Goal: Task Accomplishment & Management: Use online tool/utility

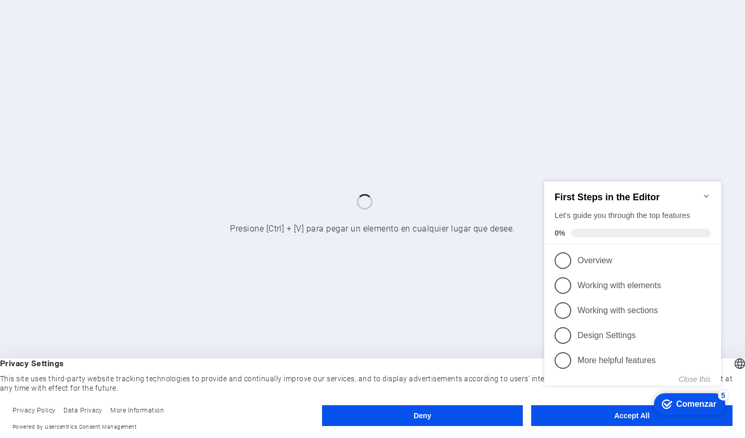
click at [708, 191] on icon "Minimize checklist" at bounding box center [706, 195] width 8 height 8
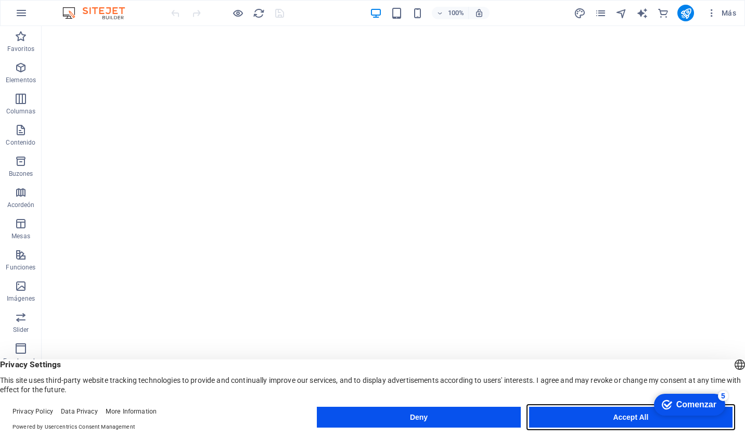
click at [564, 415] on button "Accept All" at bounding box center [630, 417] width 203 height 21
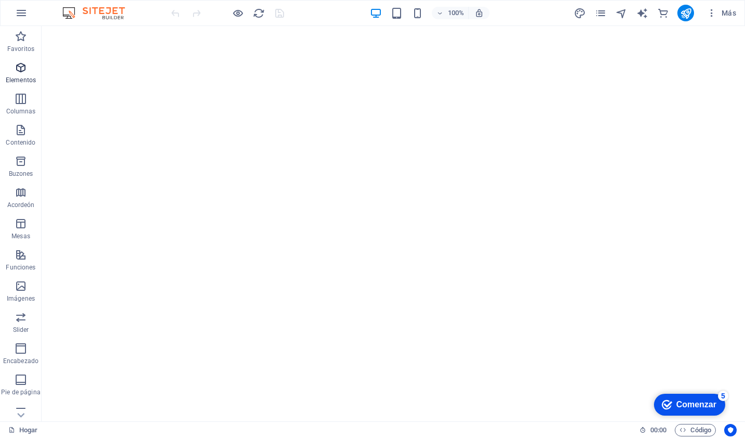
click at [25, 69] on icon "button" at bounding box center [21, 67] width 12 height 12
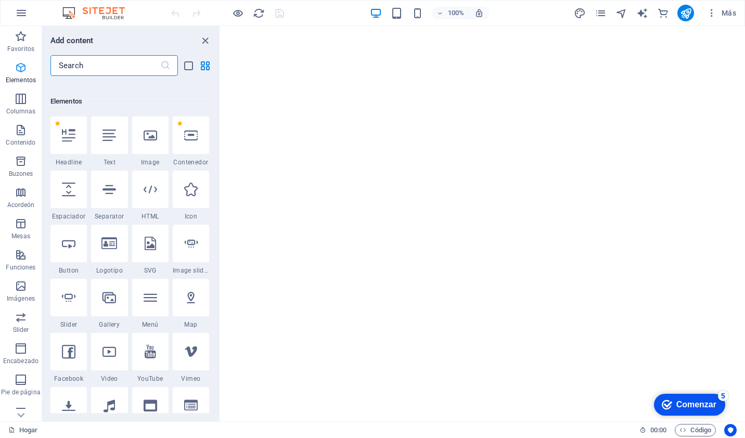
scroll to position [111, 0]
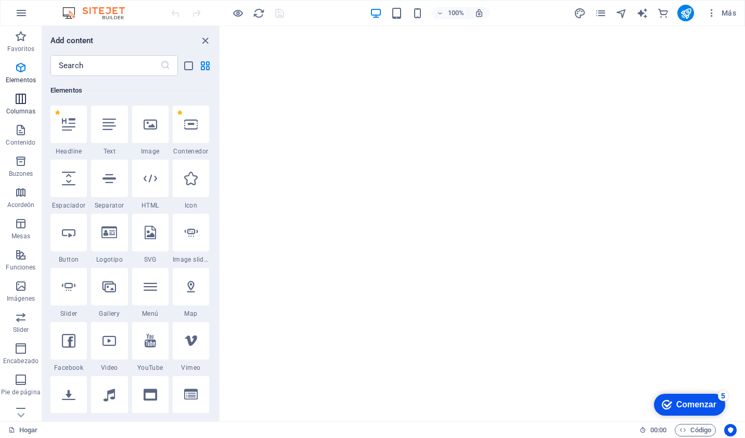
click at [14, 92] on button "Columnas" at bounding box center [21, 103] width 42 height 31
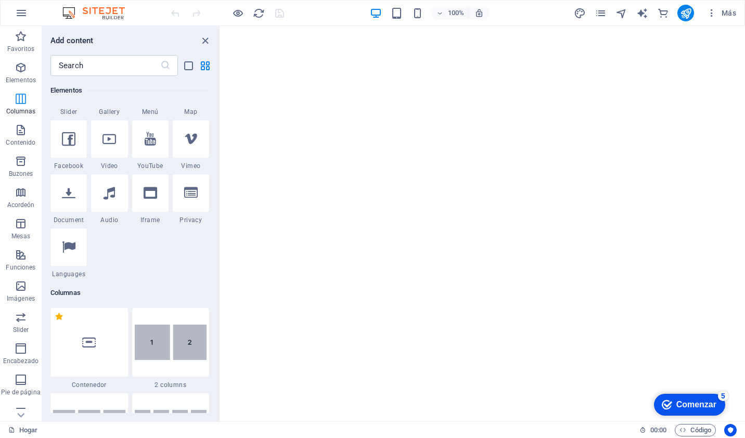
scroll to position [515, 0]
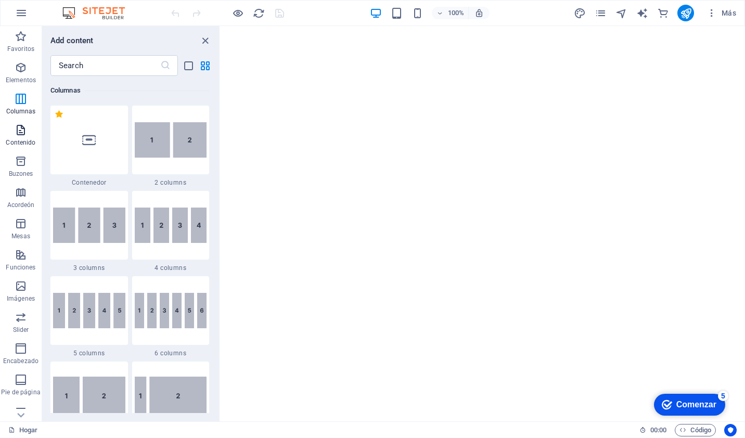
click at [14, 141] on p "Contenido" at bounding box center [21, 142] width 30 height 8
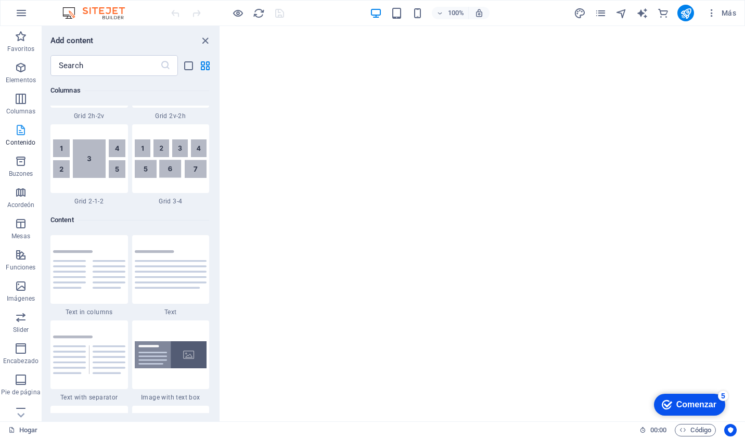
scroll to position [1819, 0]
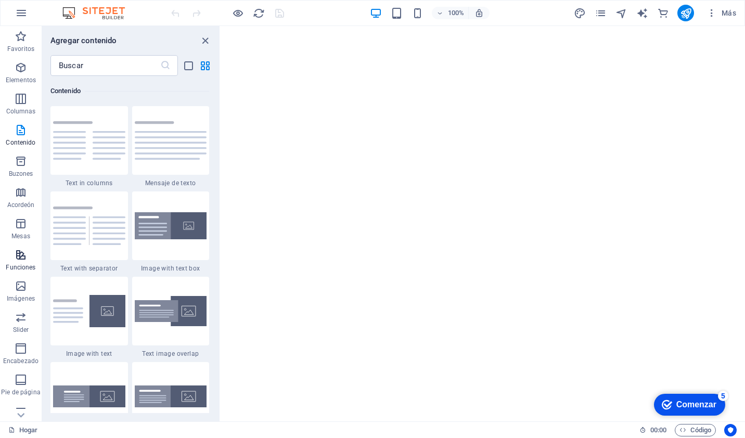
click at [21, 258] on icon "button" at bounding box center [21, 255] width 12 height 12
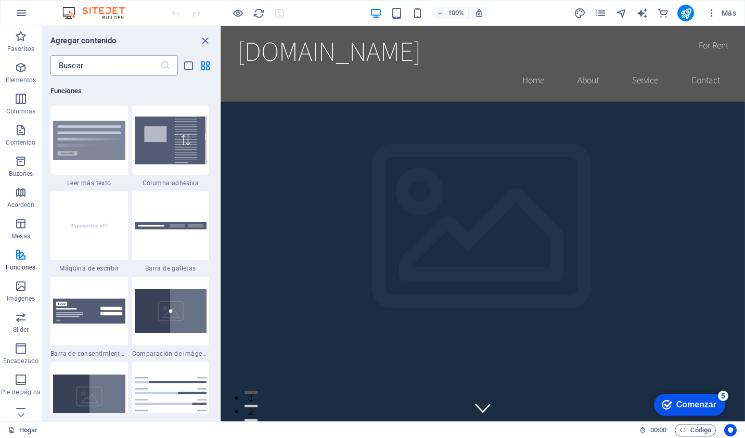
scroll to position [0, 0]
click at [16, 10] on icon "button" at bounding box center [21, 13] width 12 height 12
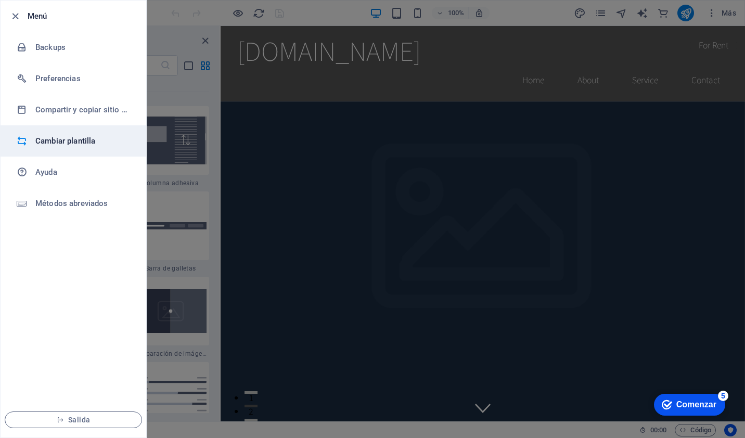
click at [46, 141] on h6 "Cambiar plantilla" at bounding box center [83, 141] width 96 height 12
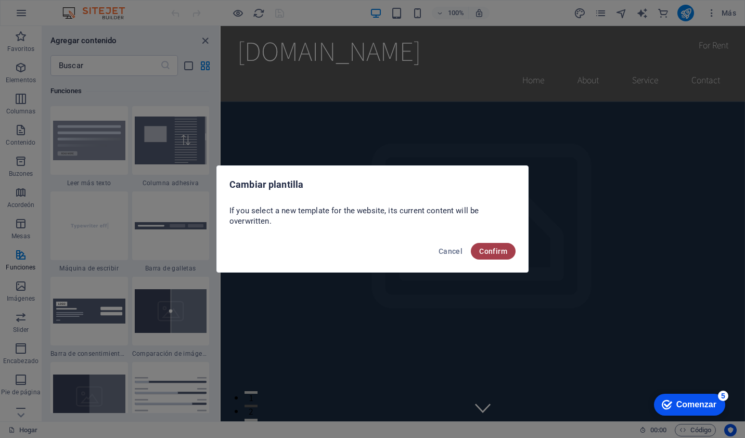
click at [501, 245] on button "Confirm" at bounding box center [493, 251] width 45 height 17
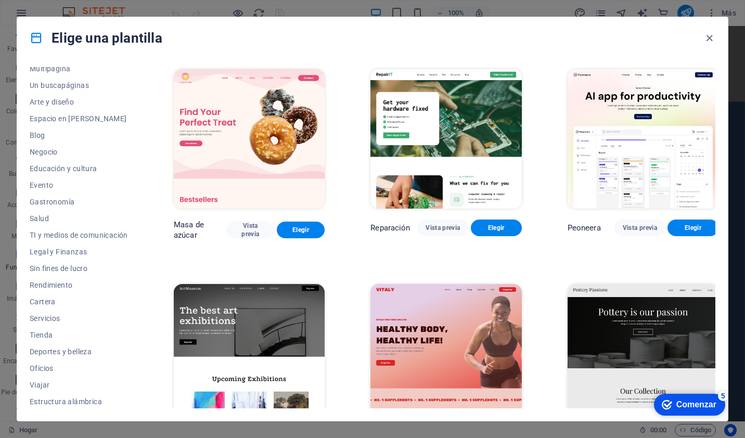
scroll to position [90, 0]
click at [49, 228] on button "TI y medios de comunicación" at bounding box center [79, 234] width 98 height 17
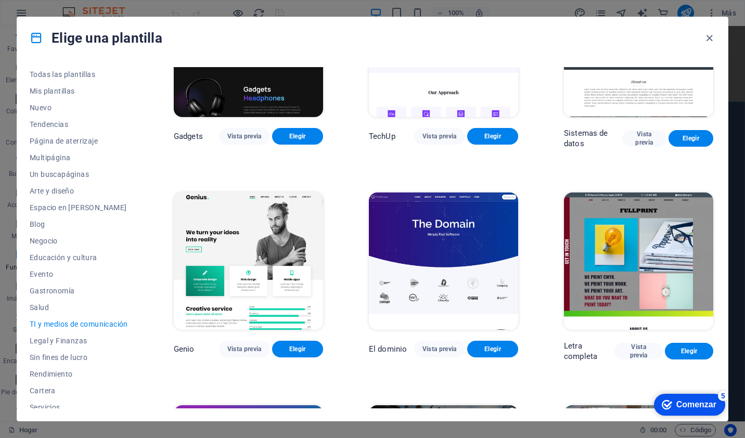
scroll to position [0, 0]
click at [73, 92] on span "Mis plantillas" at bounding box center [79, 92] width 98 height 8
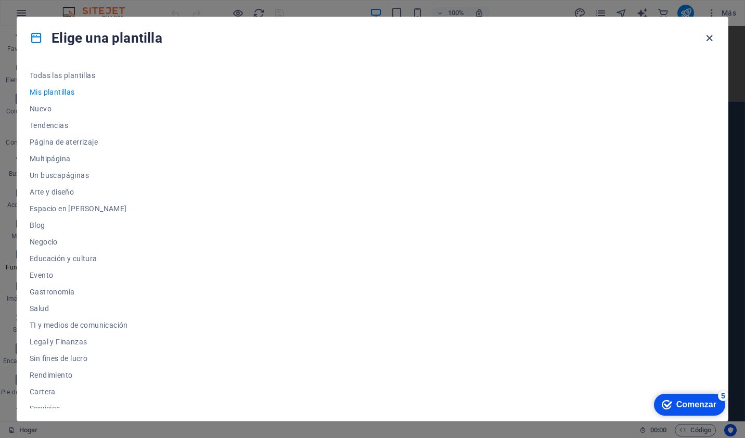
click at [703, 42] on icon "button" at bounding box center [709, 38] width 12 height 12
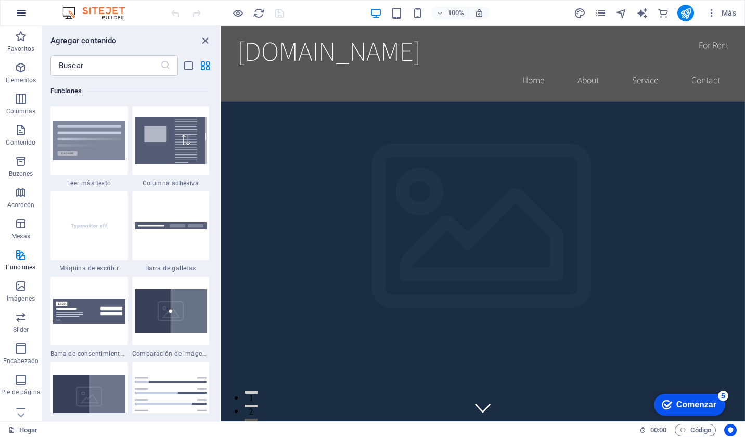
click at [16, 13] on icon "button" at bounding box center [21, 13] width 12 height 12
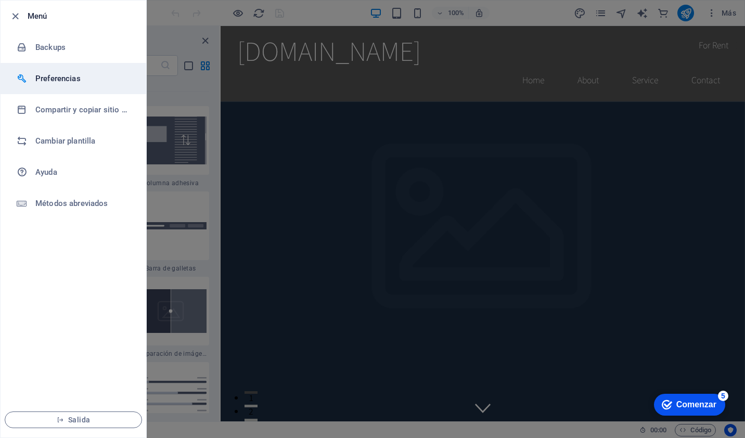
click at [56, 80] on h6 "Preferencias" at bounding box center [83, 78] width 96 height 12
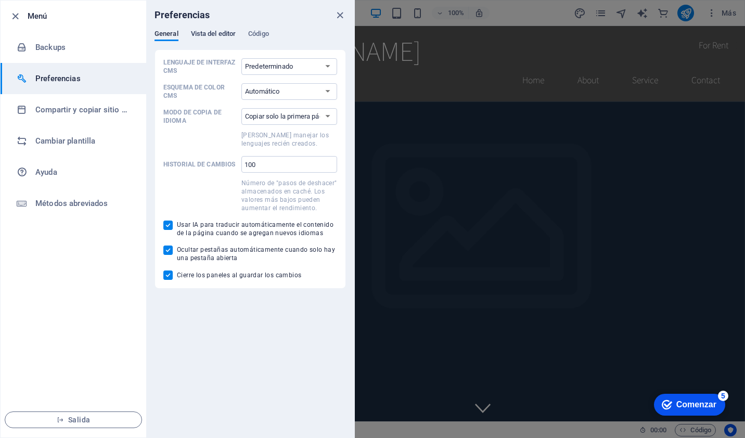
click at [224, 36] on span "Vista del editor" at bounding box center [213, 35] width 45 height 15
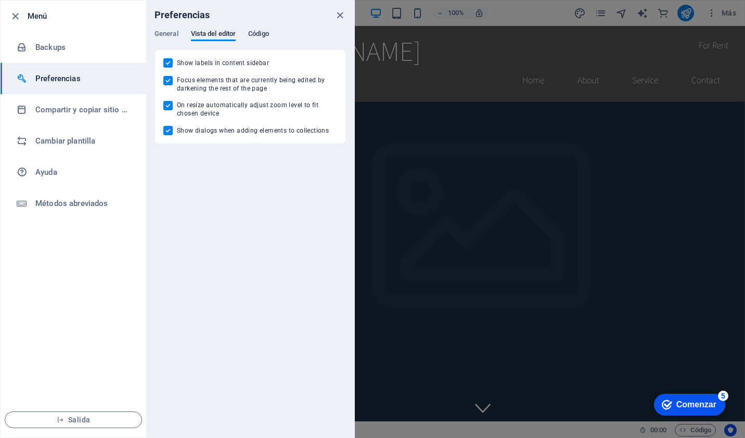
click at [253, 36] on span "Código" at bounding box center [258, 35] width 21 height 15
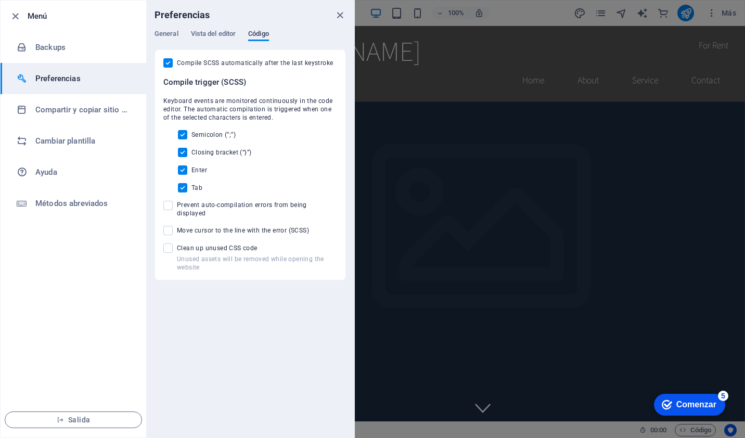
click at [253, 36] on span "Código" at bounding box center [258, 35] width 21 height 15
click at [499, 294] on div at bounding box center [372, 219] width 745 height 438
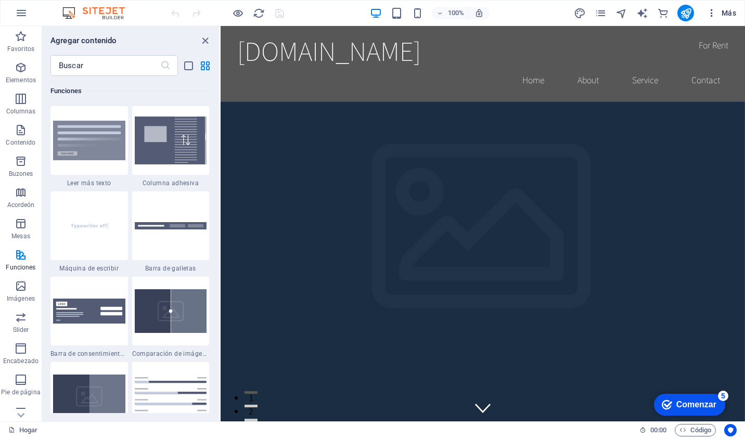
click at [718, 11] on span "Más" at bounding box center [721, 13] width 30 height 10
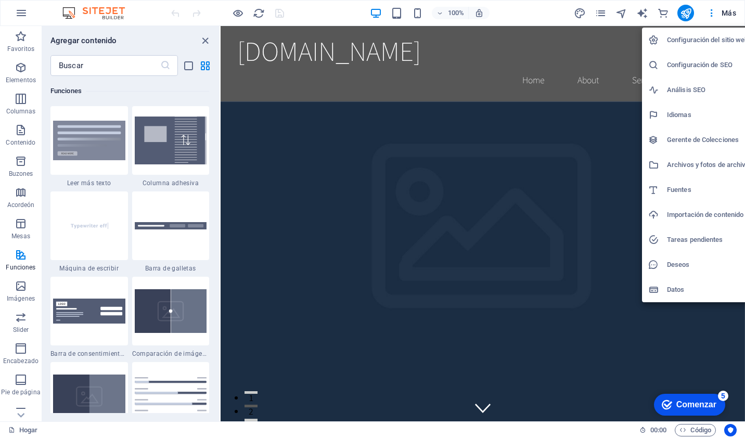
click at [676, 37] on h6 "Configuración del sitio web" at bounding box center [708, 40] width 82 height 12
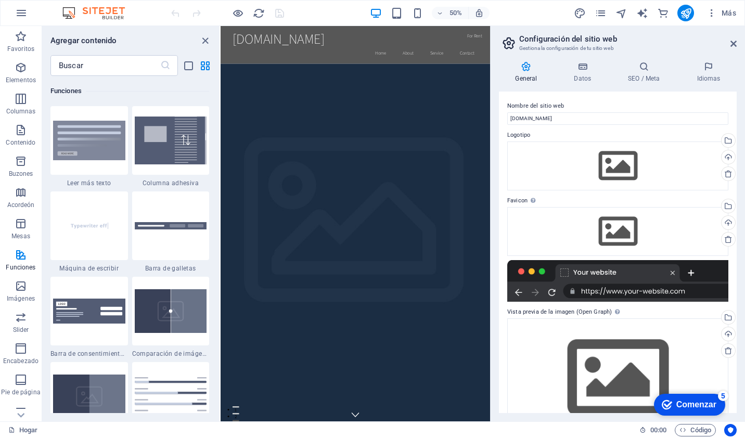
click at [739, 43] on aside "Configuración del sitio web Gestiona la configuración de tu sitio web General D…" at bounding box center [617, 223] width 255 height 395
click at [731, 42] on icon at bounding box center [733, 44] width 6 height 8
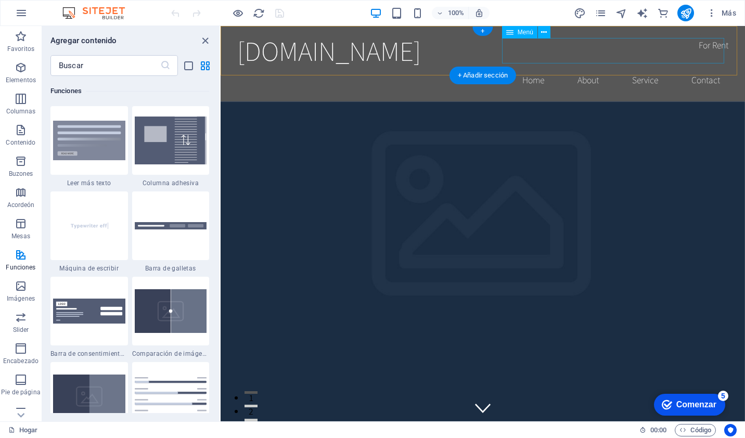
click at [522, 67] on nav "Home About Service Contact" at bounding box center [482, 80] width 491 height 26
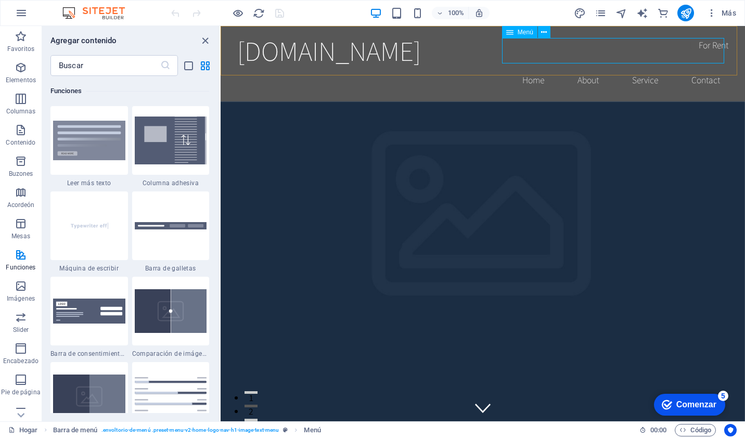
click at [512, 33] on icon at bounding box center [509, 32] width 7 height 12
click at [541, 35] on icon at bounding box center [544, 32] width 6 height 11
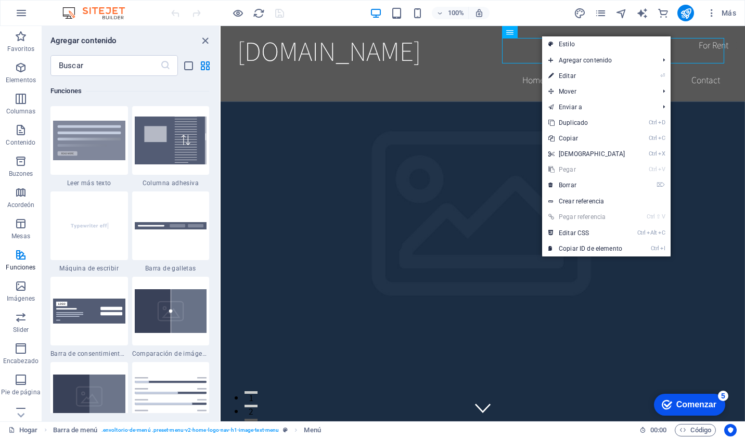
click at [98, 95] on h6 "Funciones" at bounding box center [129, 91] width 159 height 12
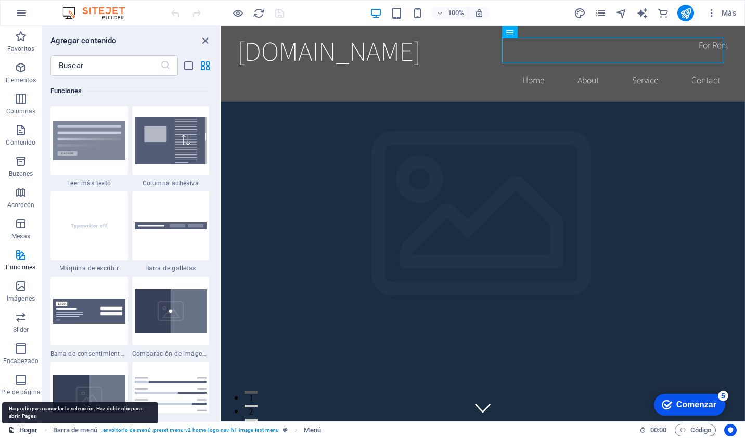
click at [25, 429] on font "Hogar" at bounding box center [28, 430] width 18 height 12
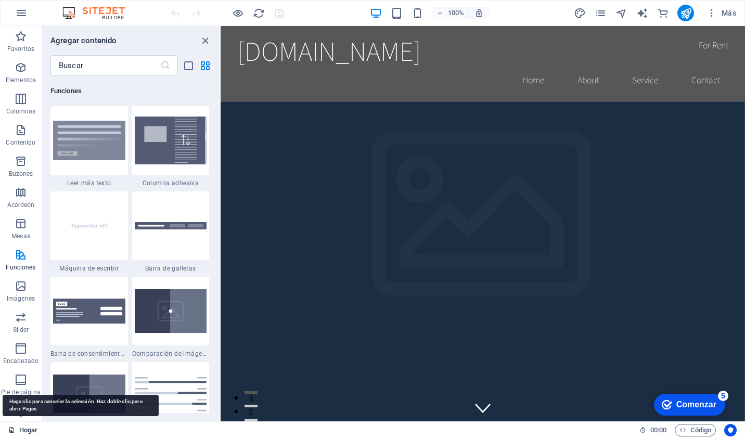
click at [25, 429] on font "Hogar" at bounding box center [28, 430] width 18 height 12
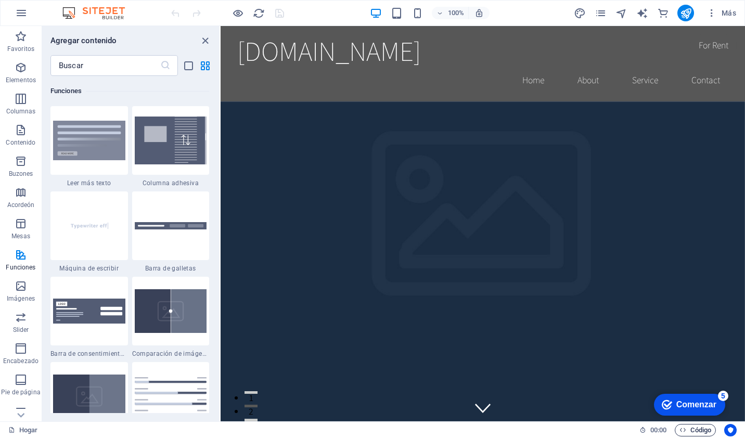
click at [686, 427] on span "Código" at bounding box center [695, 430] width 32 height 12
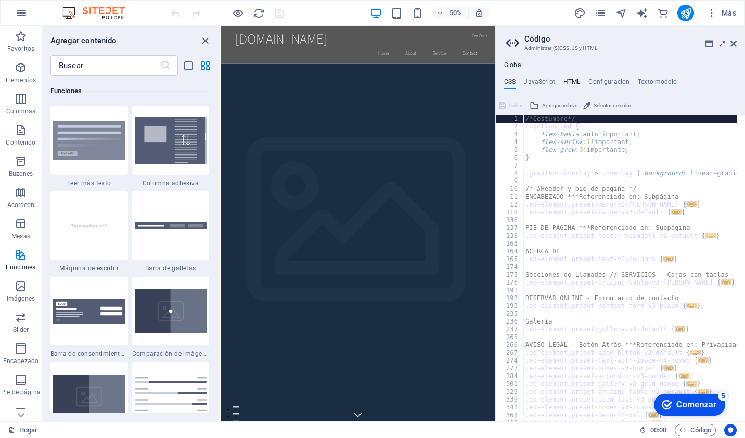
click at [571, 82] on h4 "HTML" at bounding box center [571, 83] width 17 height 11
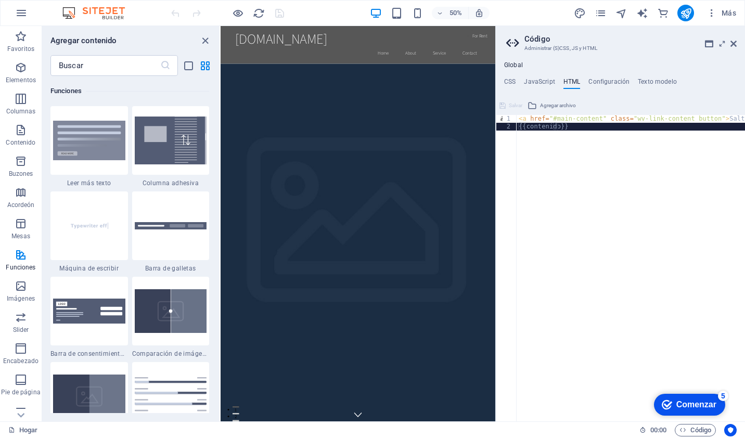
click at [585, 126] on div "< a href = "#main-content" class = "wv-link-content button" > Saltar al conteni…" at bounding box center [656, 272] width 281 height 314
type textarea "{{content}}"
click at [576, 114] on div "{{content}} 1 2 < a href = "#main-content" class = "wv-link-content button" > S…" at bounding box center [620, 259] width 249 height 324
click at [18, 418] on icon at bounding box center [21, 415] width 15 height 15
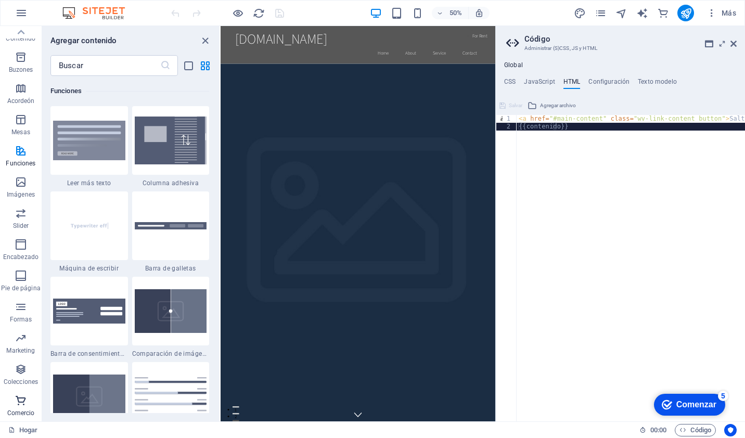
click at [18, 418] on span "Comercio" at bounding box center [21, 406] width 42 height 25
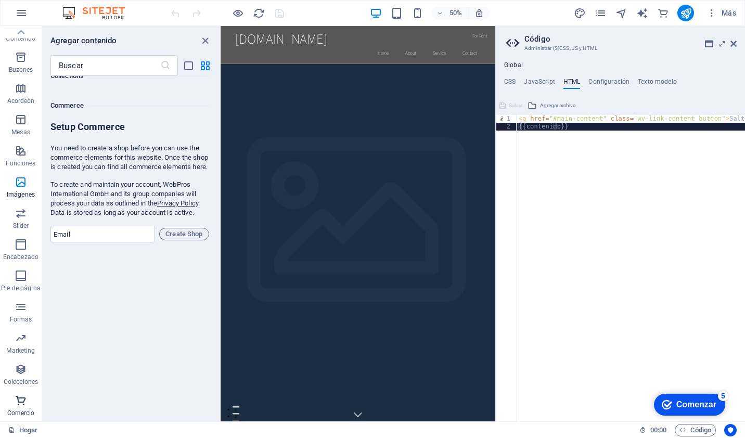
scroll to position [10022, 0]
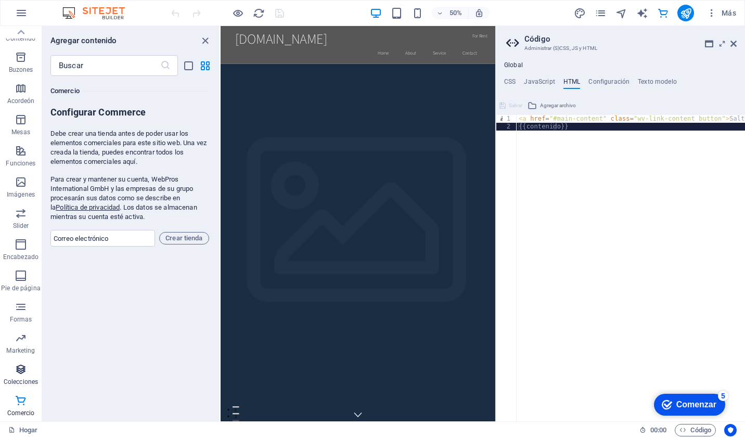
click at [23, 367] on icon "button" at bounding box center [21, 369] width 12 height 12
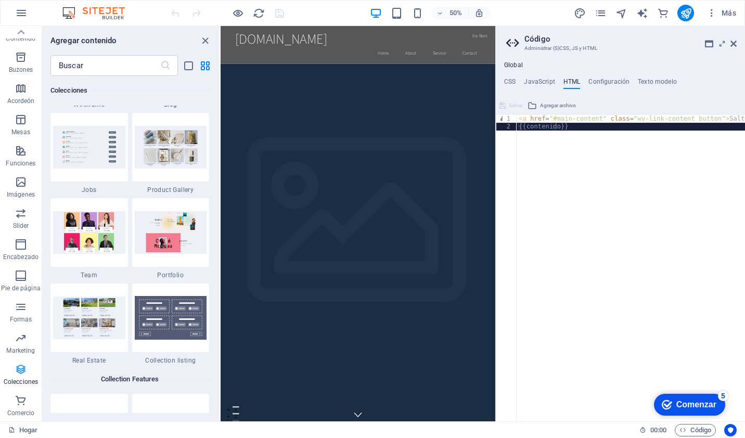
scroll to position [9520, 0]
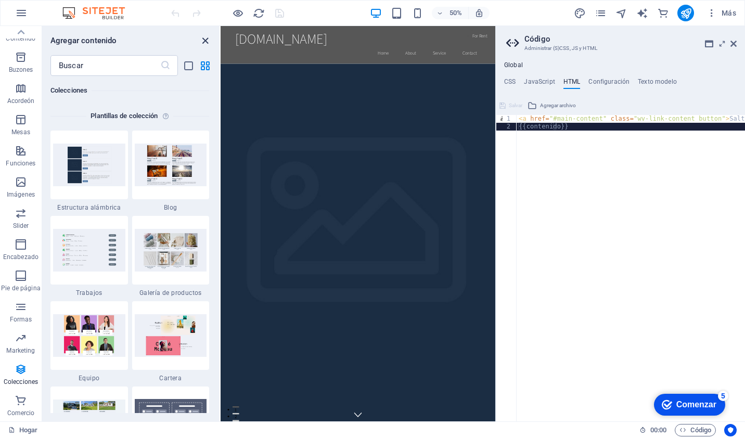
click at [204, 40] on icon "grupo Cerrar" at bounding box center [205, 41] width 12 height 12
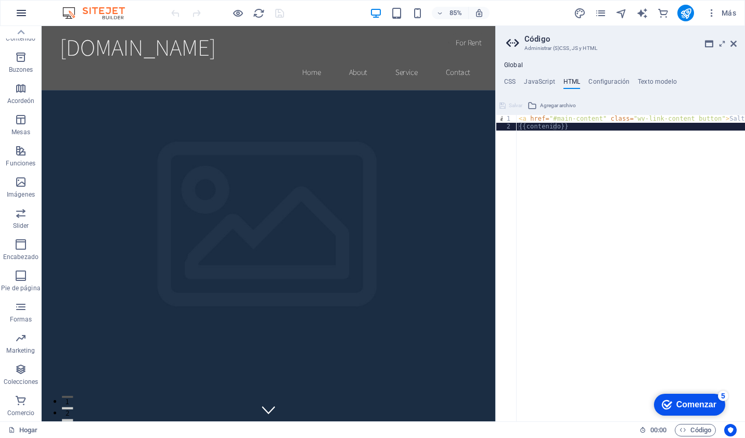
click at [21, 16] on icon "button" at bounding box center [21, 13] width 12 height 12
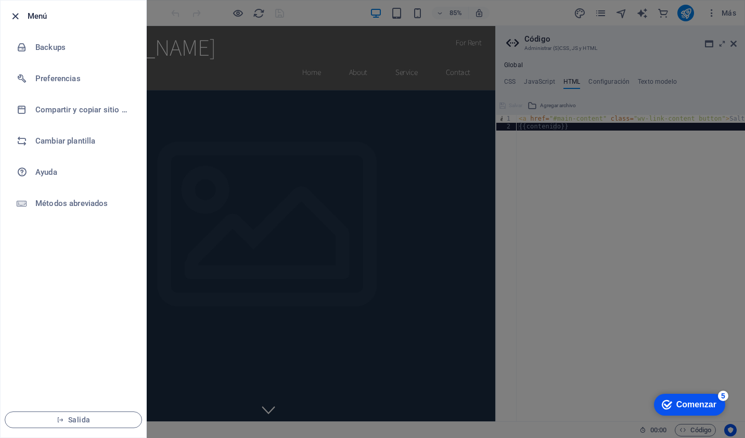
click at [18, 11] on icon "button" at bounding box center [15, 16] width 12 height 12
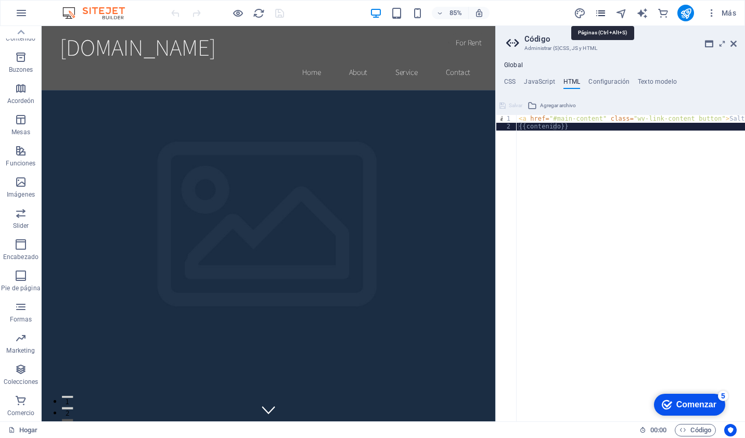
click at [595, 17] on icon "Páginas" at bounding box center [600, 13] width 12 height 12
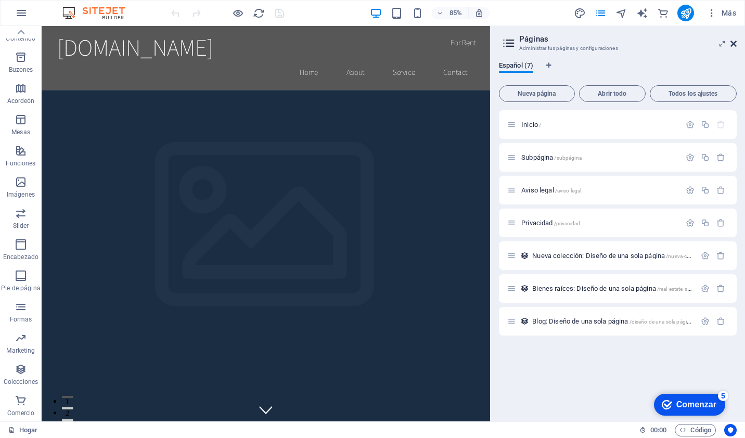
click at [732, 40] on icon at bounding box center [733, 44] width 6 height 8
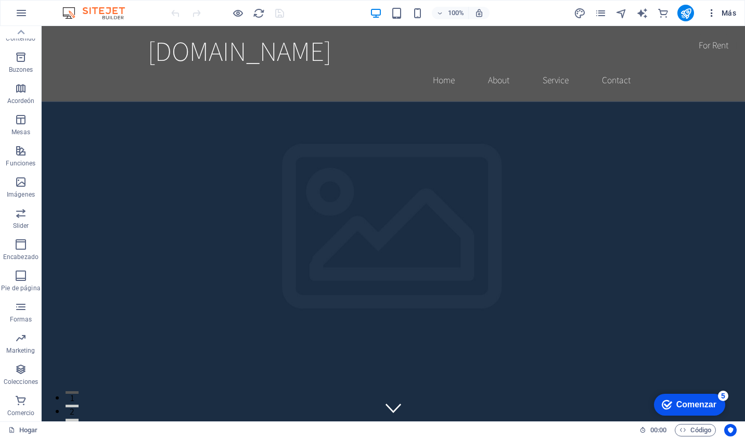
click at [708, 15] on icon "button" at bounding box center [711, 13] width 10 height 10
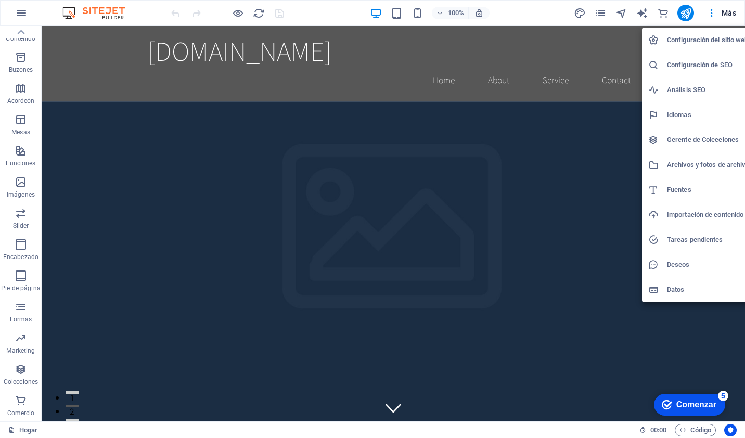
click at [316, 14] on div at bounding box center [372, 219] width 745 height 438
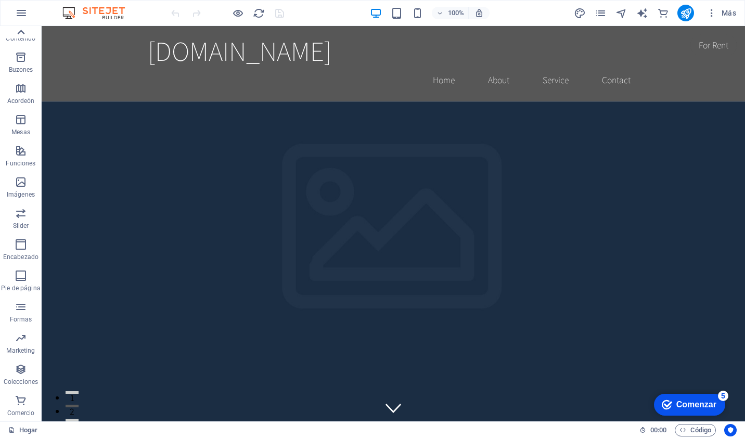
click at [19, 32] on icon at bounding box center [21, 32] width 7 height 5
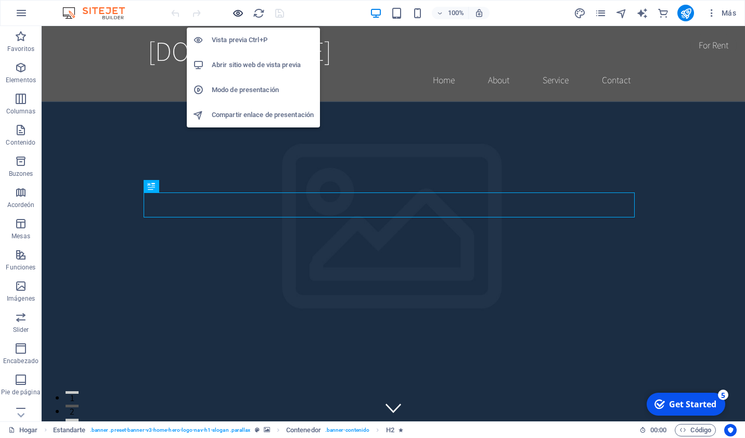
click at [236, 15] on icon "button" at bounding box center [238, 13] width 12 height 12
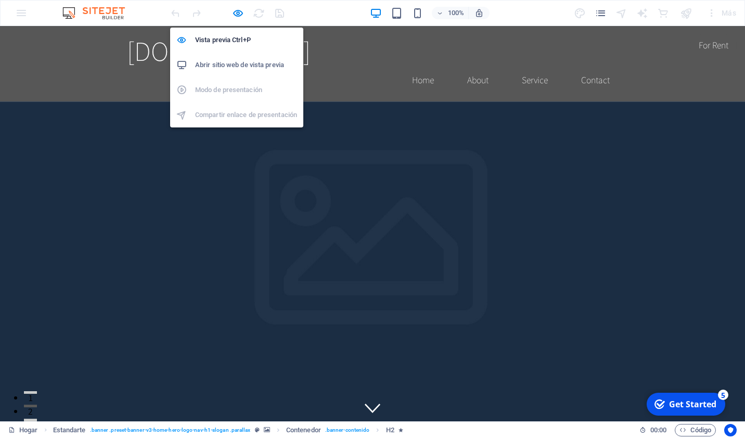
click at [234, 64] on h6 "Abrir sitio web de vista previa" at bounding box center [246, 65] width 102 height 12
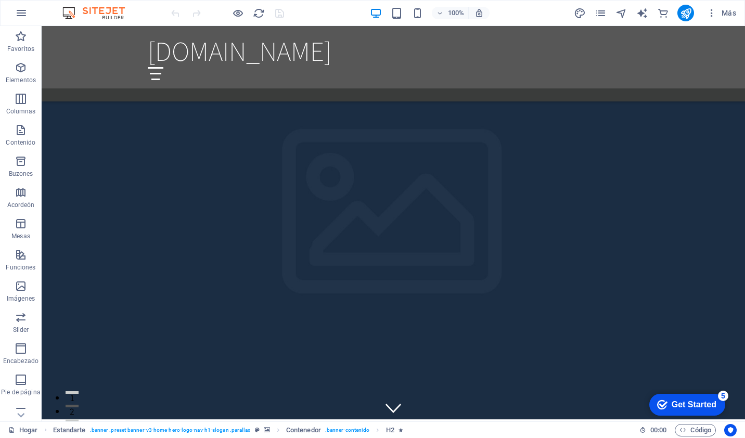
drag, startPoint x: 744, startPoint y: 44, endPoint x: 786, endPoint y: 29, distance: 44.6
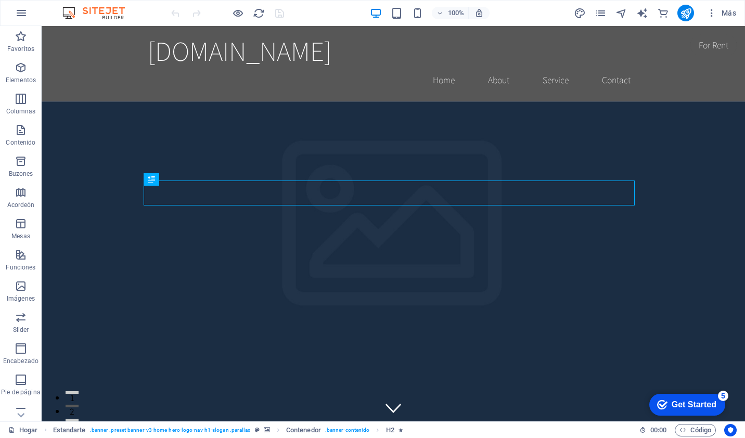
scroll to position [12, 0]
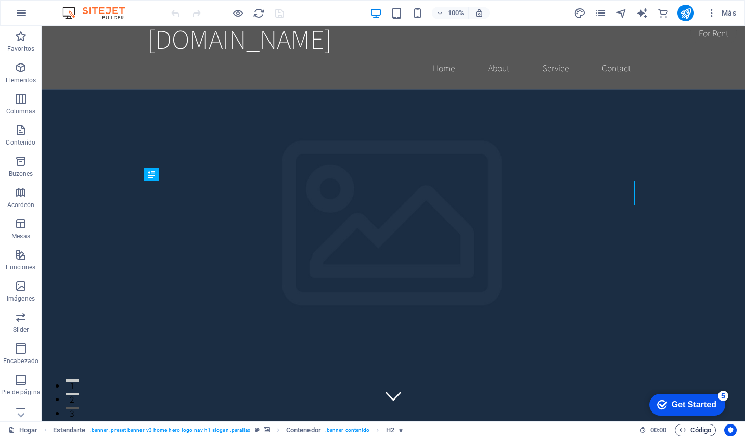
click at [690, 429] on font "Código" at bounding box center [700, 430] width 21 height 12
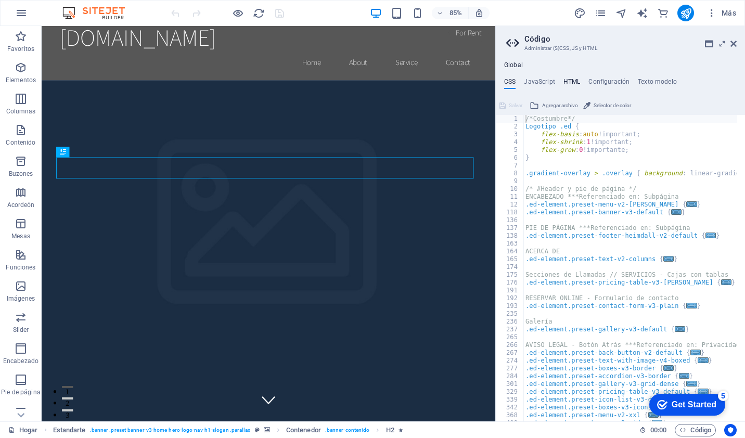
click at [571, 85] on h4 "HTML" at bounding box center [571, 83] width 17 height 11
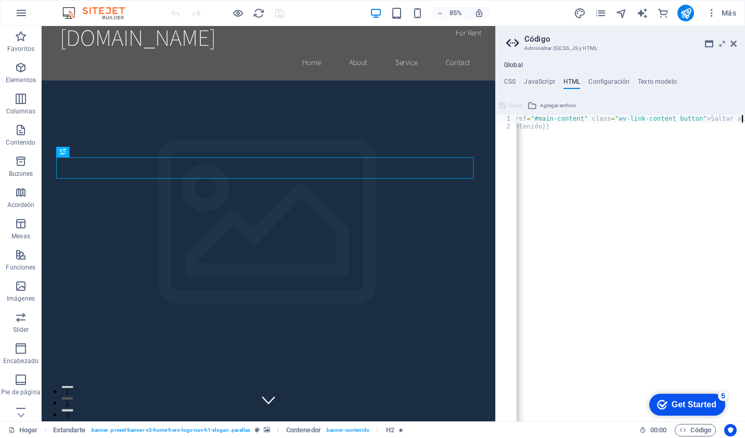
scroll to position [0, 50]
type textarea "{{content}}"
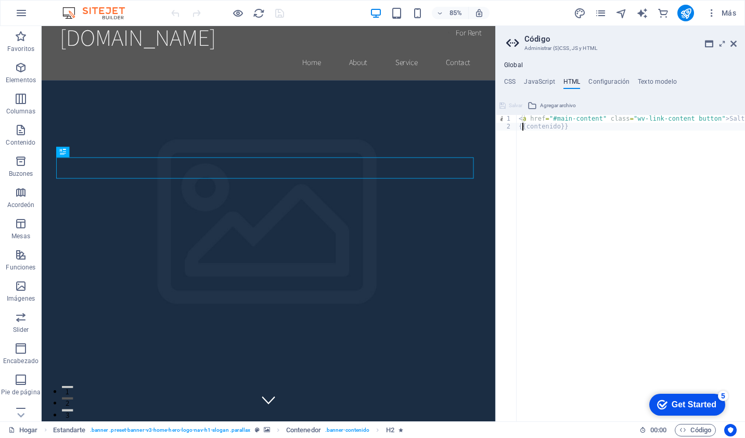
scroll to position [0, 0]
